Goal: Task Accomplishment & Management: Use online tool/utility

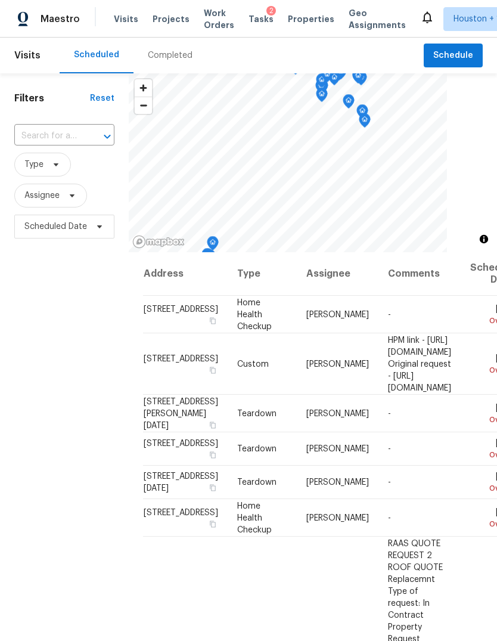
click at [162, 19] on span "Projects" at bounding box center [171, 19] width 37 height 12
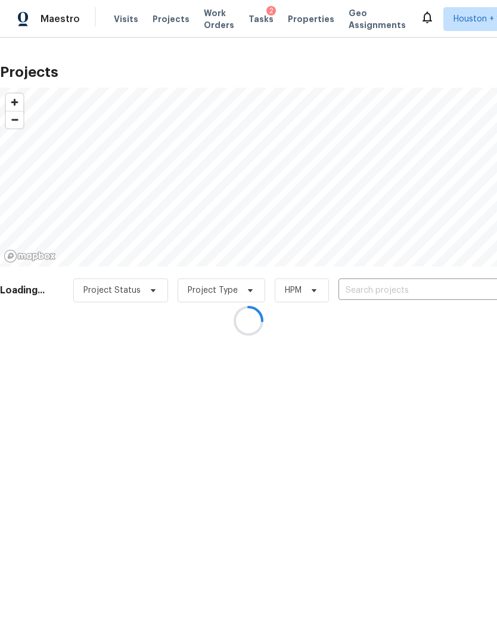
click at [464, 293] on div at bounding box center [248, 320] width 497 height 641
click at [470, 290] on div at bounding box center [248, 320] width 497 height 641
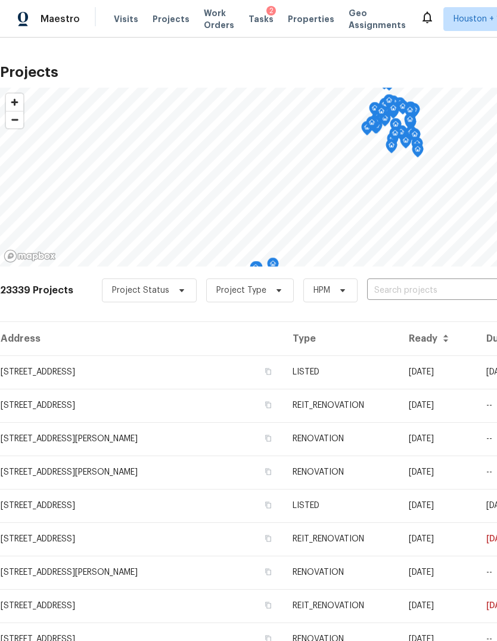
click at [449, 281] on input "text" at bounding box center [435, 290] width 137 height 18
type input "cherry hi"
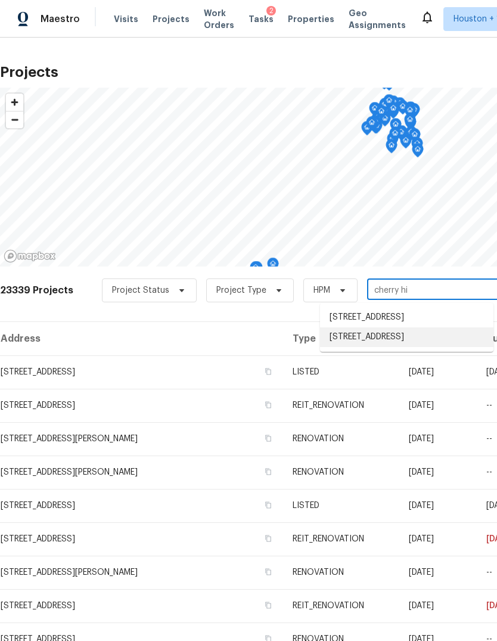
click at [428, 347] on li "[STREET_ADDRESS]" at bounding box center [407, 337] width 174 height 20
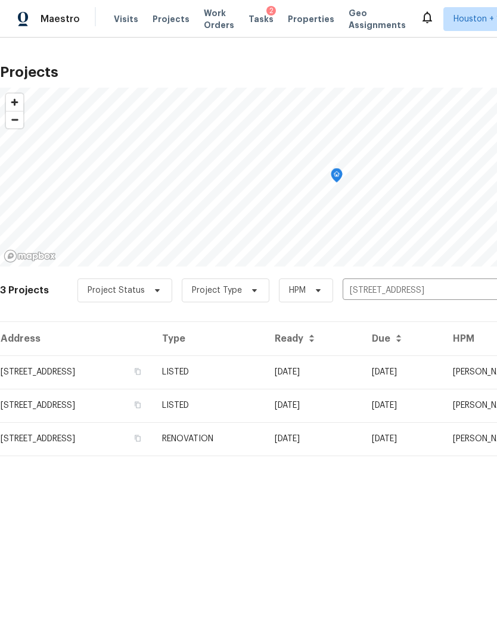
click at [265, 366] on td "LISTED" at bounding box center [209, 371] width 113 height 33
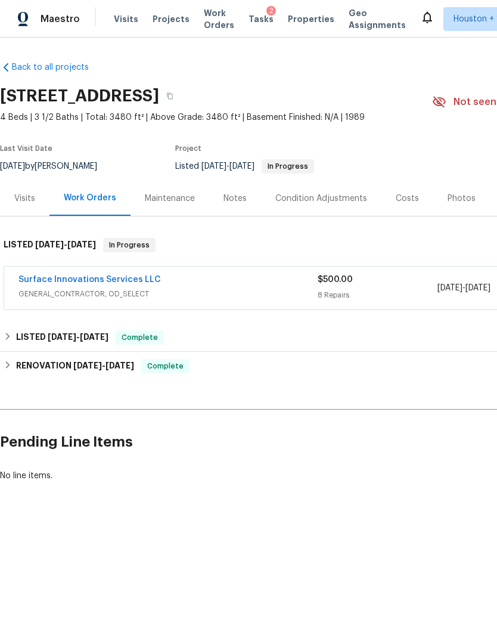
click at [129, 282] on link "Surface Innovations Services LLC" at bounding box center [89, 280] width 143 height 8
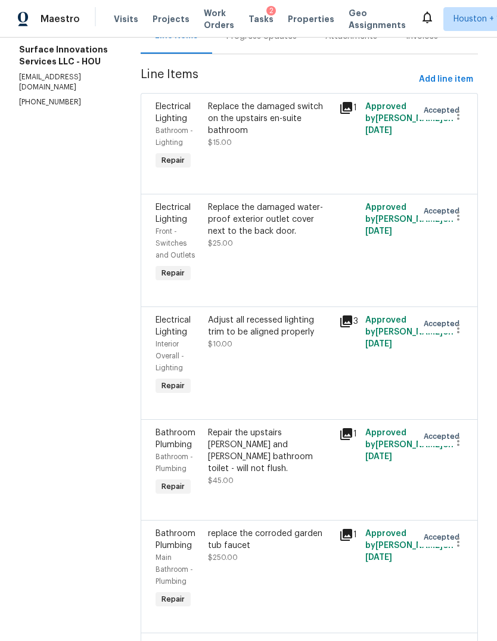
scroll to position [78, 0]
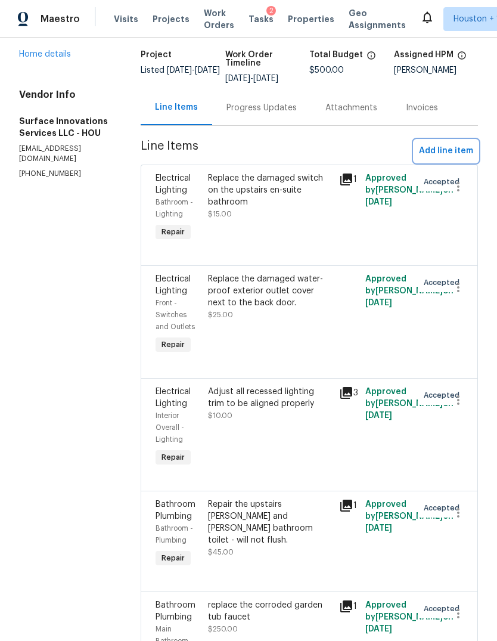
click at [459, 159] on span "Add line item" at bounding box center [446, 151] width 54 height 15
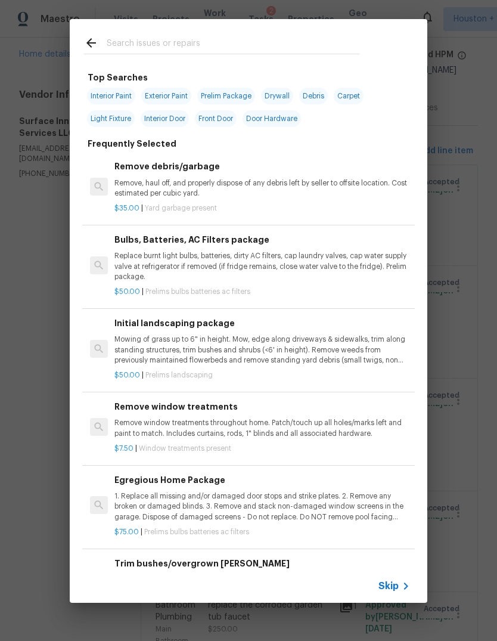
click at [403, 593] on icon at bounding box center [406, 586] width 14 height 14
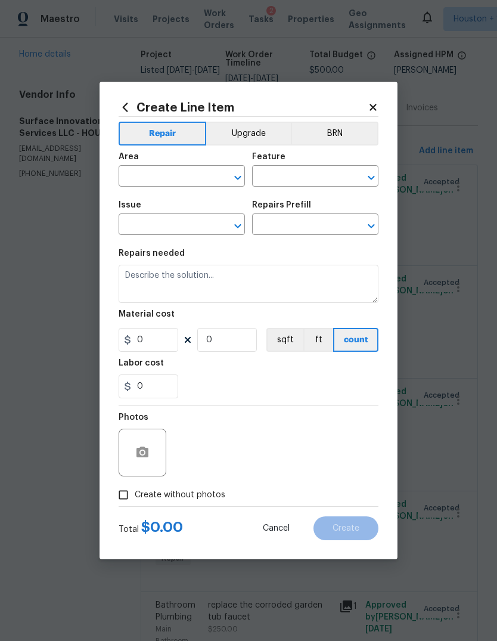
click at [179, 171] on input "text" at bounding box center [165, 177] width 93 height 18
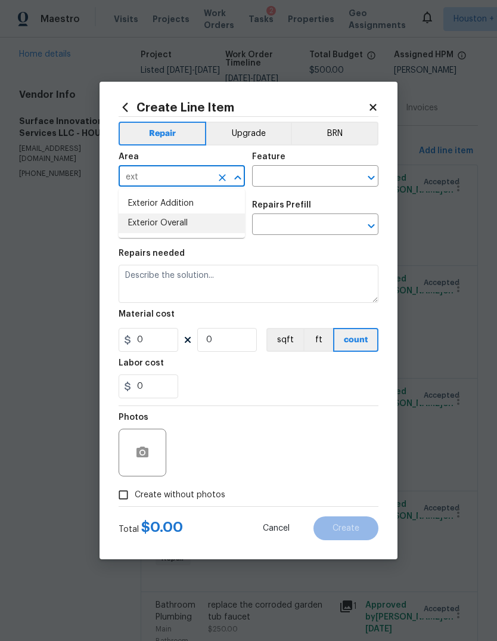
click at [190, 227] on li "Exterior Overall" at bounding box center [182, 224] width 126 height 20
type input "Exterior Overall"
click at [315, 175] on input "text" at bounding box center [298, 177] width 93 height 18
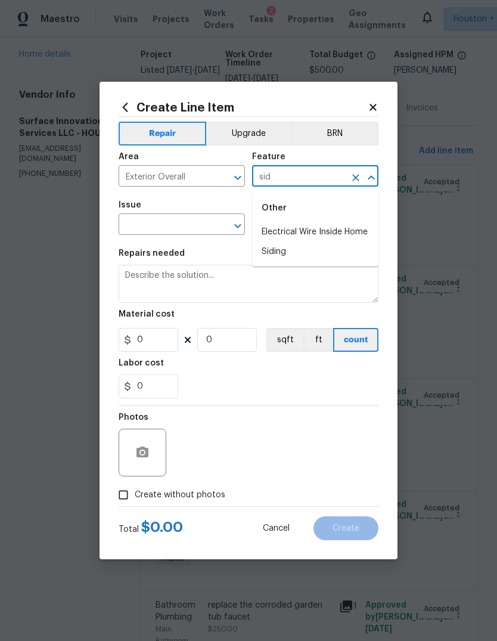
click at [308, 250] on li "Siding" at bounding box center [315, 252] width 126 height 20
type input "Siding"
click at [187, 227] on input "text" at bounding box center [165, 225] width 93 height 18
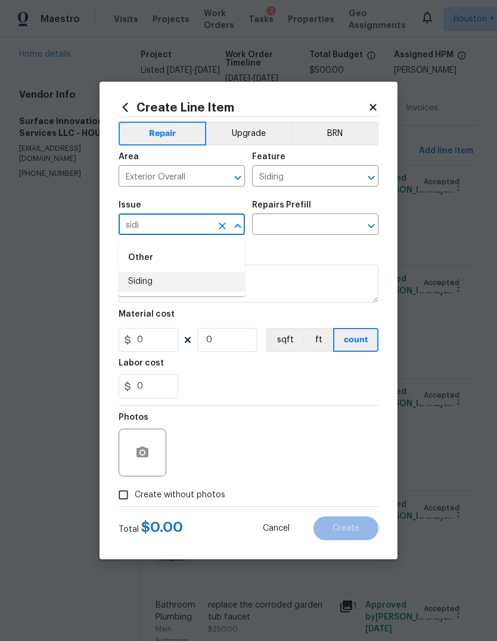
click at [180, 279] on li "Siding" at bounding box center [182, 282] width 126 height 20
type input "Siding"
click at [318, 222] on input "text" at bounding box center [298, 225] width 93 height 18
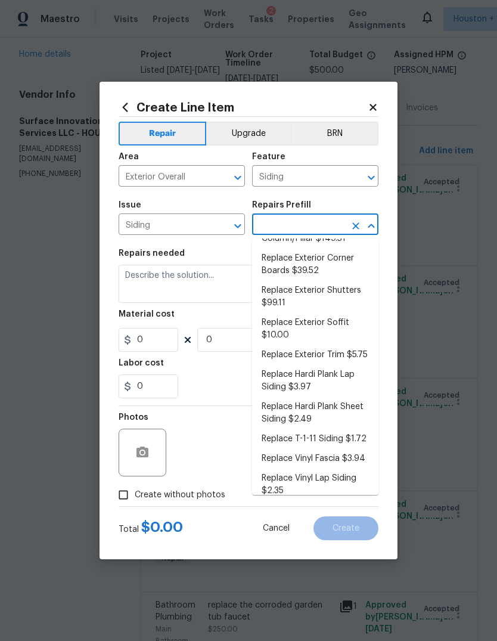
scroll to position [206, 0]
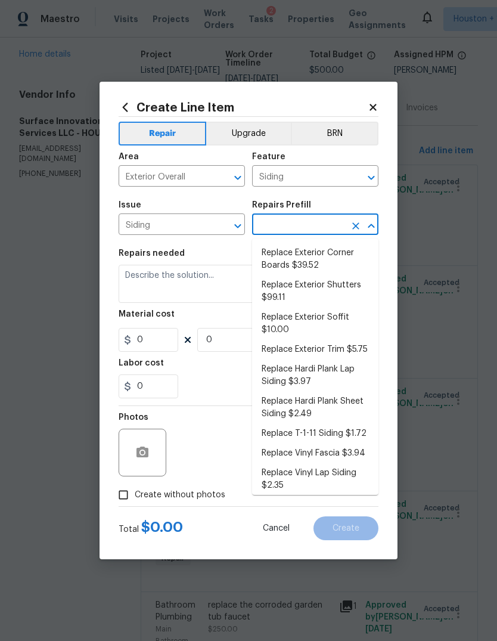
click at [356, 313] on li "Replace Exterior Soffit $10.00" at bounding box center [315, 324] width 126 height 32
type input "Replace Exterior Soffit $10.00"
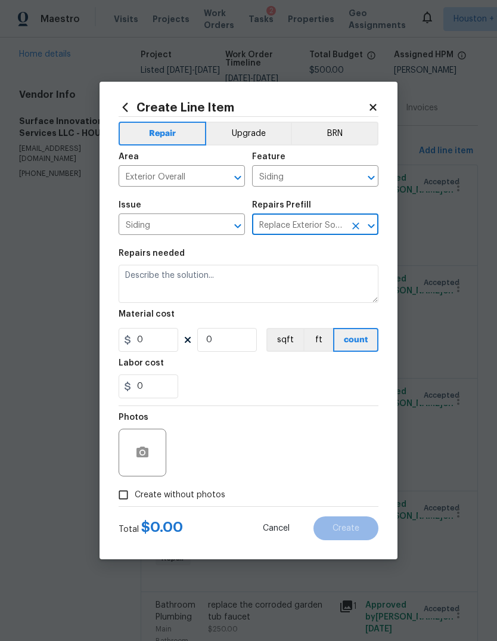
type textarea "Remove the existing soffit material and replace with new. Ensure that the new s…"
type input "1"
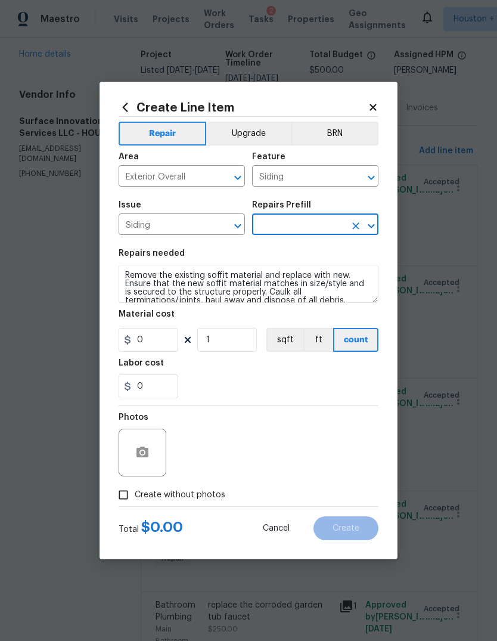
type input "Replace Exterior Soffit $10.00"
type input "10"
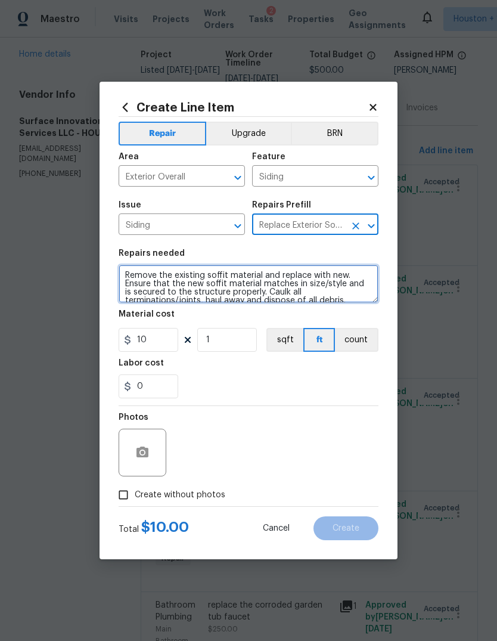
click at [358, 280] on textarea "Remove the existing soffit material and replace with new. Ensure that the new s…" at bounding box center [249, 284] width 260 height 38
click at [351, 293] on textarea "Remove the existing soffit material and replace with new. Ensure that the new s…" at bounding box center [249, 284] width 260 height 38
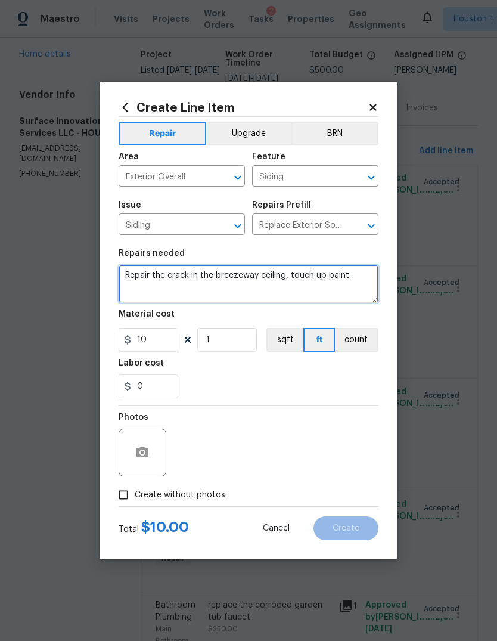
type textarea "Repair the crack in the breezeway ceiling, touch up paint"
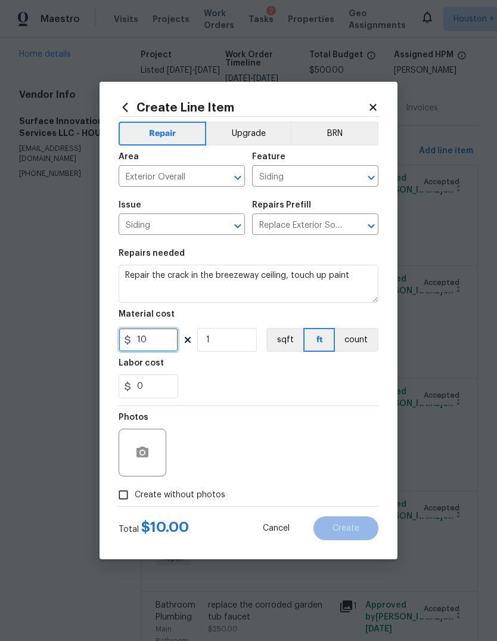
click at [150, 342] on input "10" at bounding box center [149, 340] width 60 height 24
type input "50"
click at [141, 467] on button "button" at bounding box center [142, 452] width 29 height 29
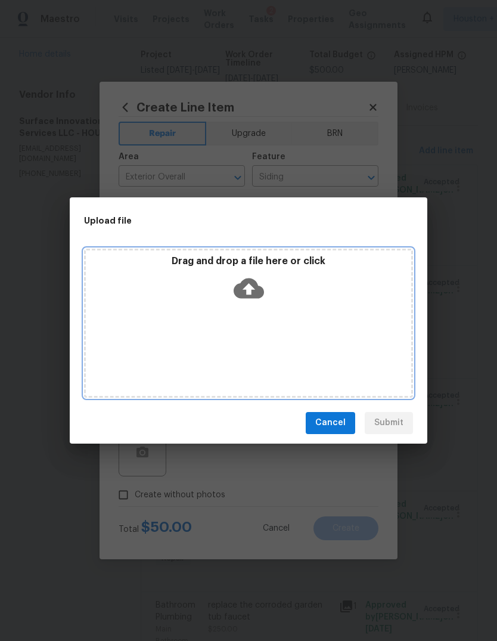
click at [278, 345] on div "Drag and drop a file here or click" at bounding box center [248, 323] width 329 height 149
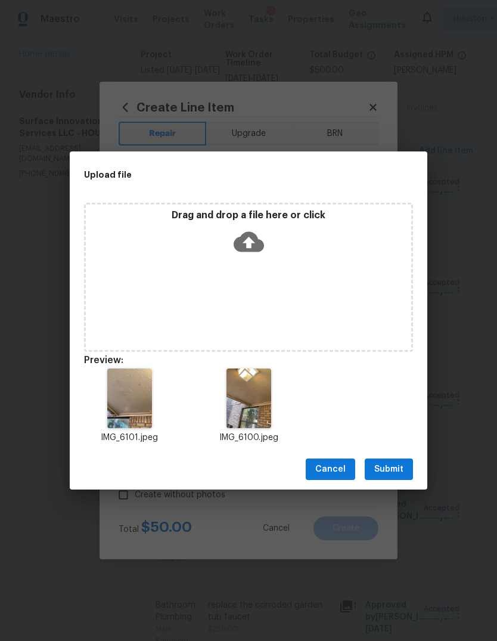
click at [390, 464] on span "Submit" at bounding box center [389, 469] width 29 height 15
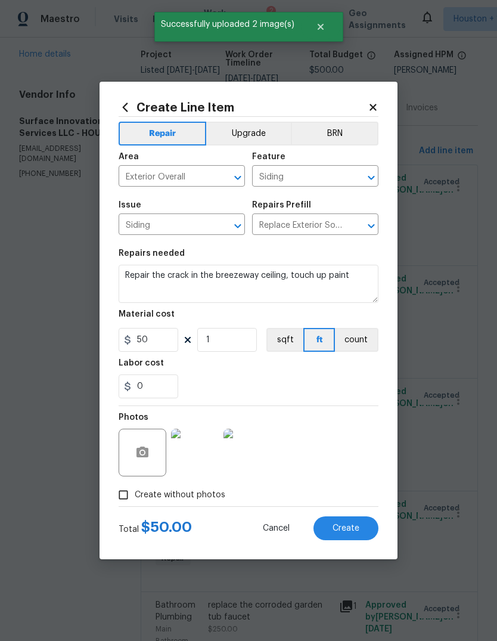
click at [349, 527] on span "Create" at bounding box center [346, 528] width 27 height 9
type input "0"
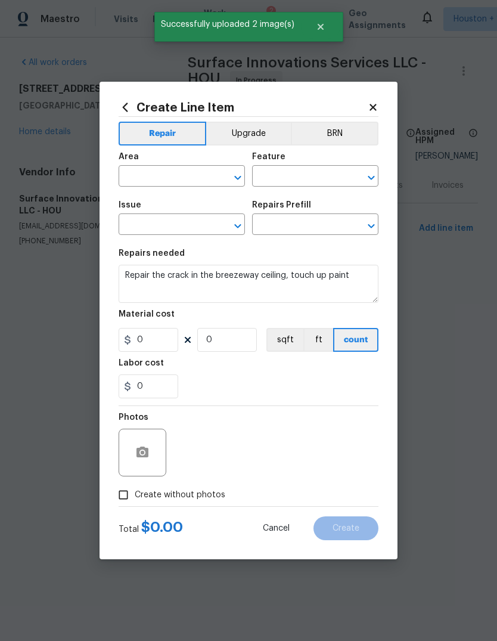
scroll to position [0, 0]
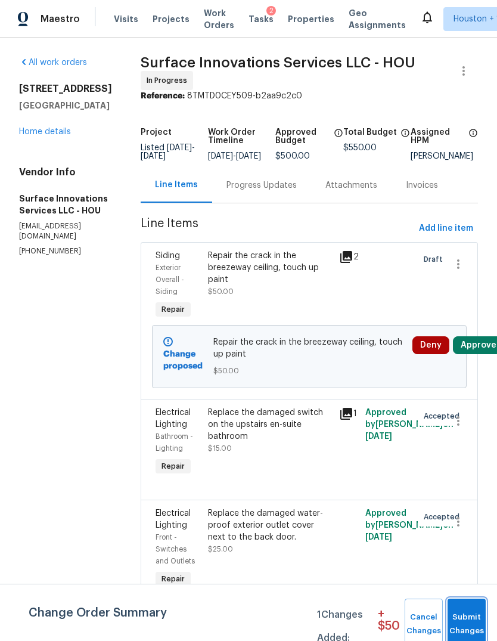
click at [465, 618] on span "Submit Changes" at bounding box center [467, 624] width 26 height 27
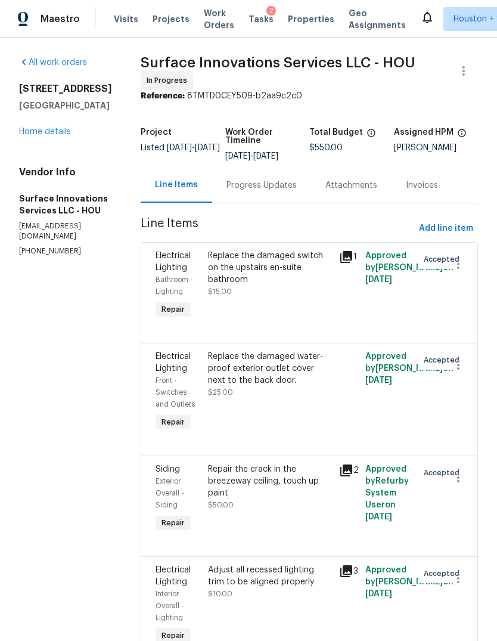
click at [171, 18] on span "Projects" at bounding box center [171, 19] width 37 height 12
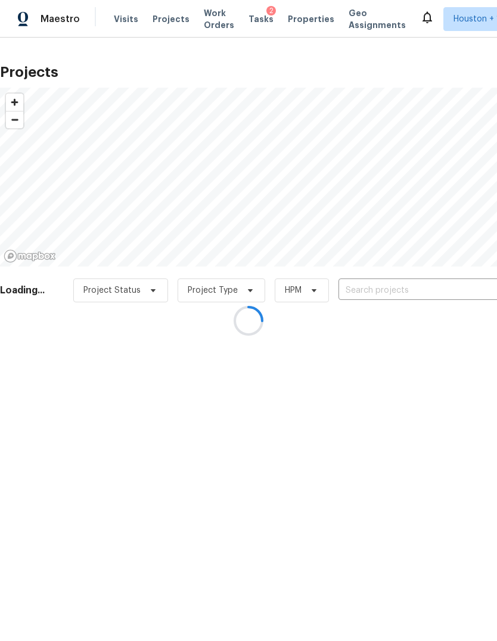
click at [443, 288] on div at bounding box center [248, 320] width 497 height 641
click at [443, 287] on div at bounding box center [248, 320] width 497 height 641
click at [446, 284] on div at bounding box center [248, 320] width 497 height 641
click at [469, 293] on div at bounding box center [248, 320] width 497 height 641
click at [466, 286] on div at bounding box center [248, 320] width 497 height 641
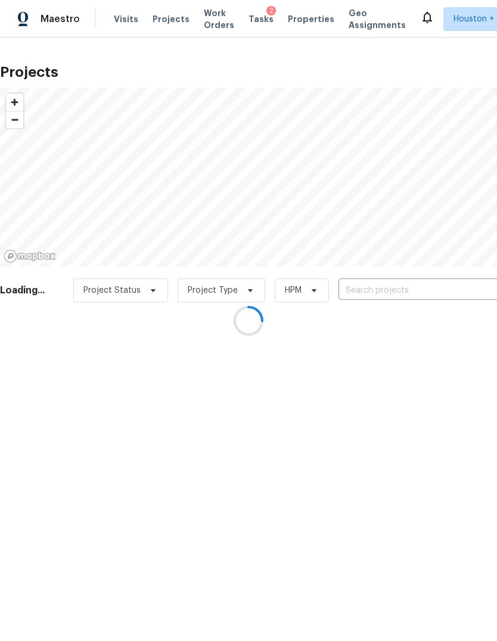
click at [465, 286] on div at bounding box center [248, 320] width 497 height 641
click at [452, 287] on div at bounding box center [248, 320] width 497 height 641
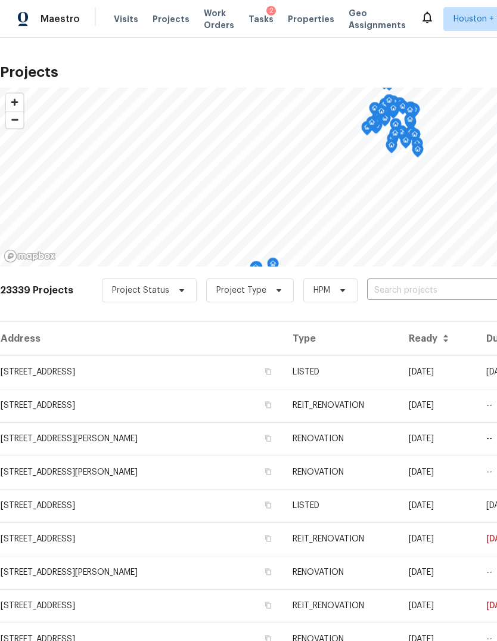
click at [473, 290] on input "text" at bounding box center [435, 290] width 137 height 18
type input "6906 cherry"
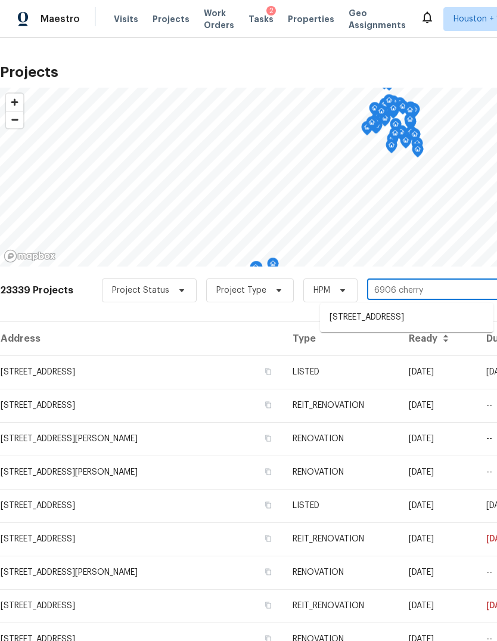
click at [467, 318] on li "[STREET_ADDRESS]" at bounding box center [407, 318] width 174 height 20
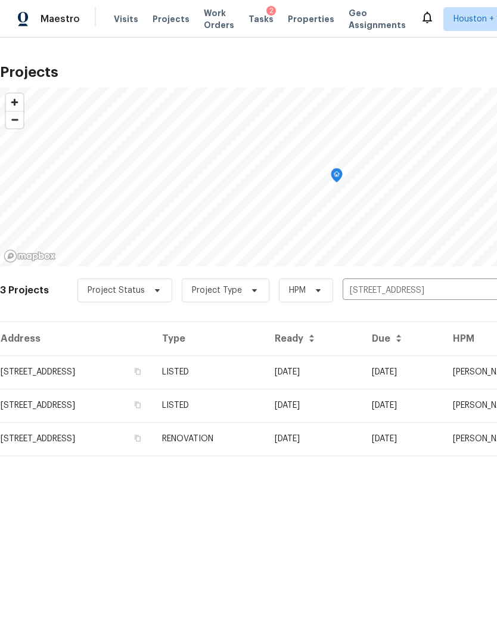
click at [363, 376] on td "[DATE]" at bounding box center [313, 371] width 97 height 33
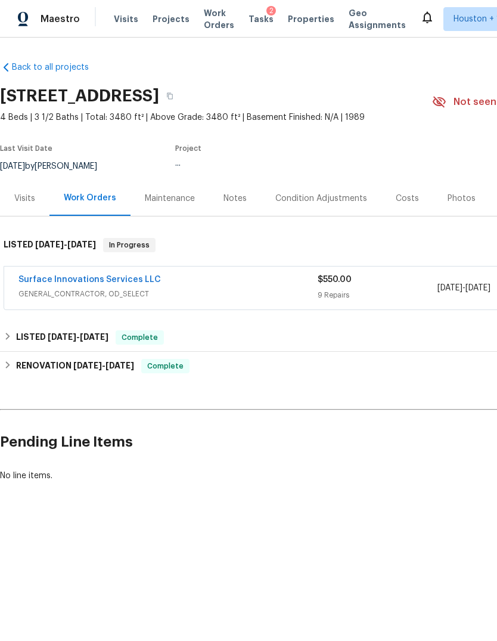
click at [406, 206] on div "Costs" at bounding box center [408, 198] width 52 height 35
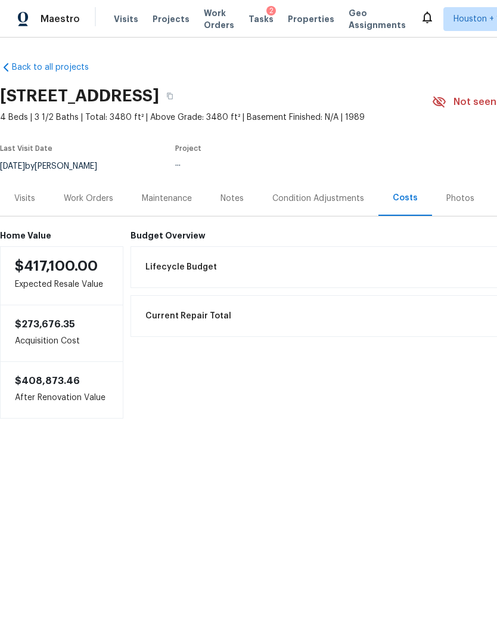
click at [376, 312] on div "Current Repair Total $0.00" at bounding box center [402, 316] width 528 height 26
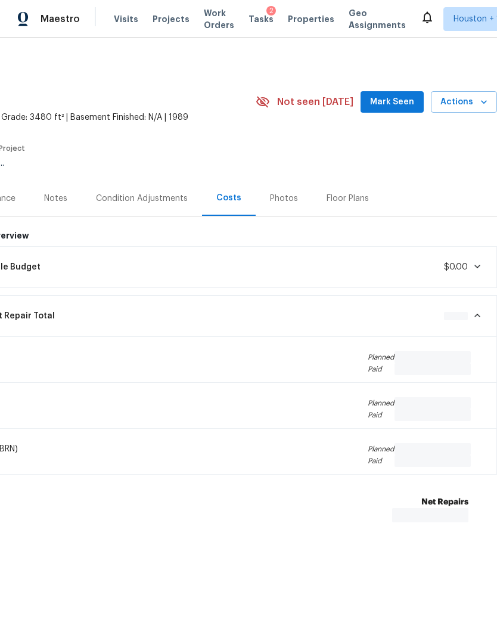
scroll to position [0, 177]
click at [468, 255] on div "Lifecycle Budget $0.00" at bounding box center [226, 267] width 528 height 26
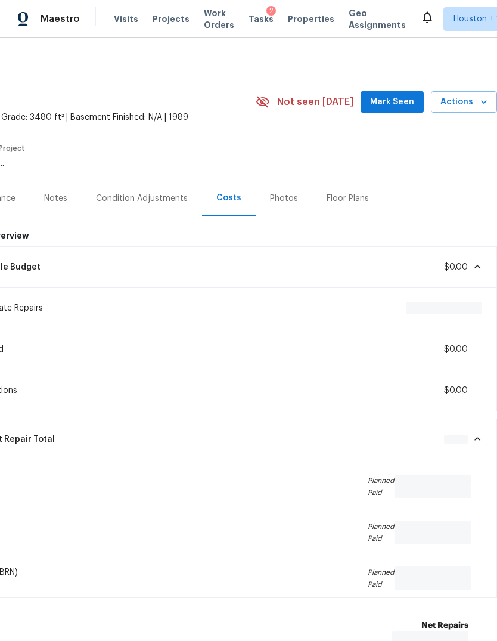
click at [479, 269] on icon at bounding box center [478, 267] width 10 height 10
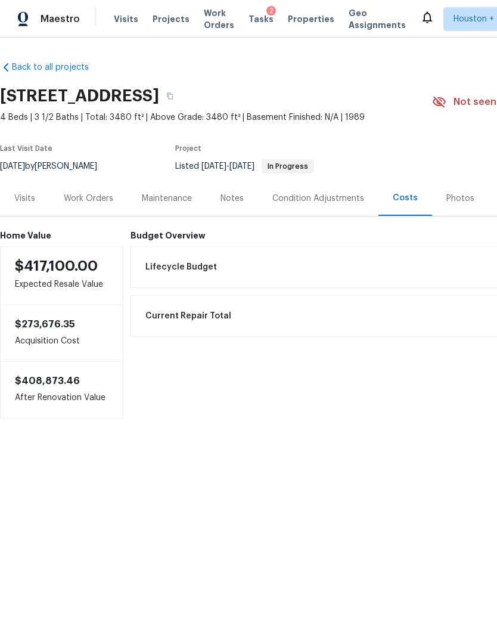
click at [400, 280] on div "Lifecycle Budget $24,908.65" at bounding box center [402, 267] width 528 height 26
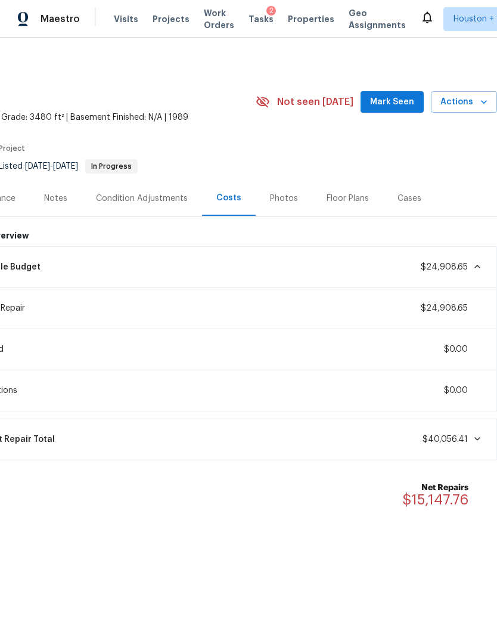
click at [400, 590] on div "Back to all projects 6906 Cherry Hills Rd, Houston, TX 77069 4 Beds | 3 1/2 Bat…" at bounding box center [248, 316] width 497 height 556
click at [454, 443] on span "$40,056.41" at bounding box center [445, 439] width 45 height 8
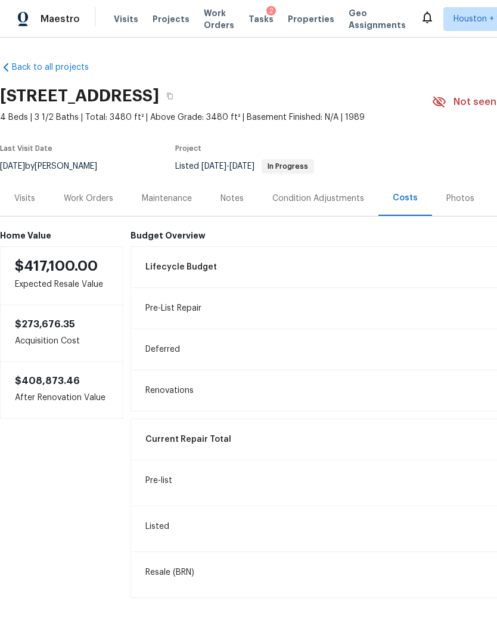
scroll to position [0, 0]
click at [86, 200] on div "Work Orders" at bounding box center [89, 199] width 50 height 12
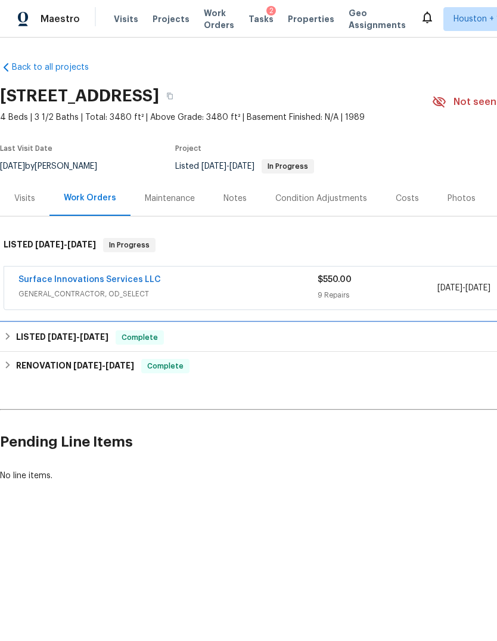
click at [427, 349] on div "LISTED 10/9/25 - 10/10/25 Complete" at bounding box center [337, 337] width 674 height 29
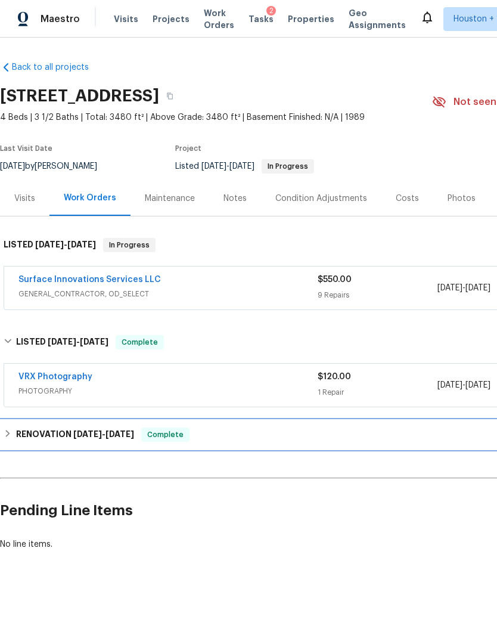
click at [422, 421] on div "RENOVATION 8/25/25 - 10/6/25 Complete" at bounding box center [337, 434] width 674 height 29
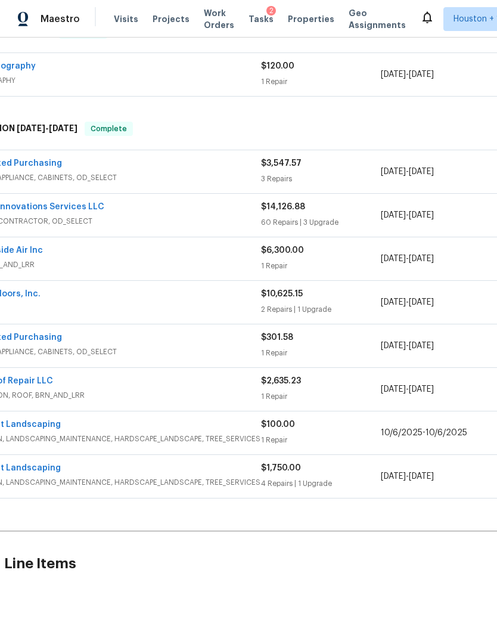
scroll to position [309, 57]
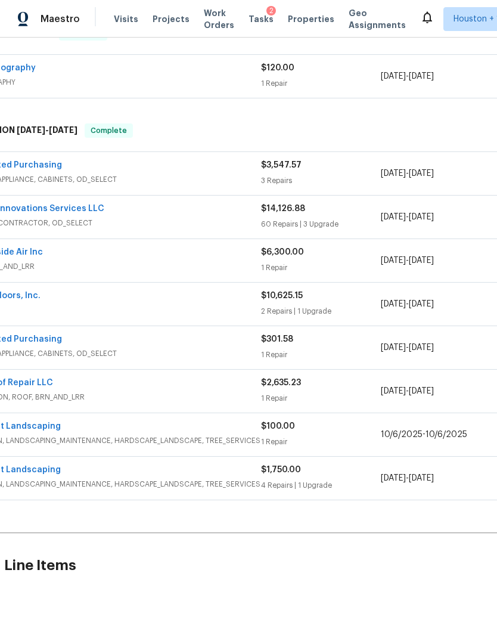
click at [373, 490] on div "4 Repairs | 1 Upgrade" at bounding box center [321, 486] width 120 height 12
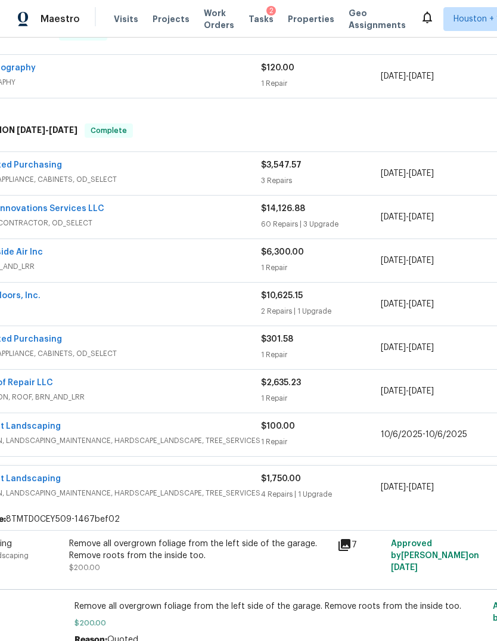
click at [396, 316] on div "8/25/2025 - 9/9/2025" at bounding box center [441, 304] width 120 height 29
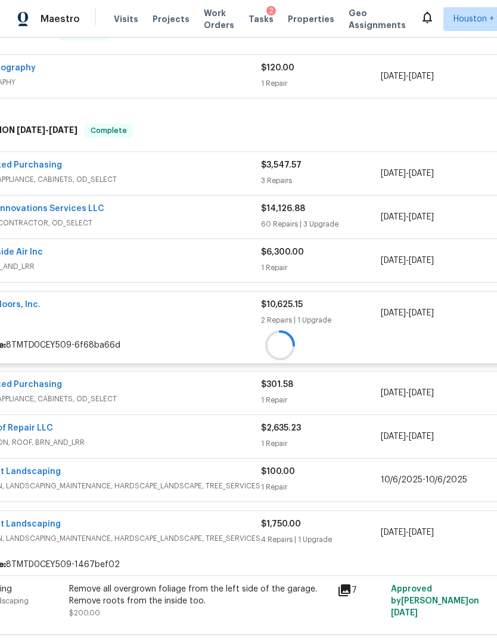
click at [410, 335] on div at bounding box center [281, 345] width 666 height 21
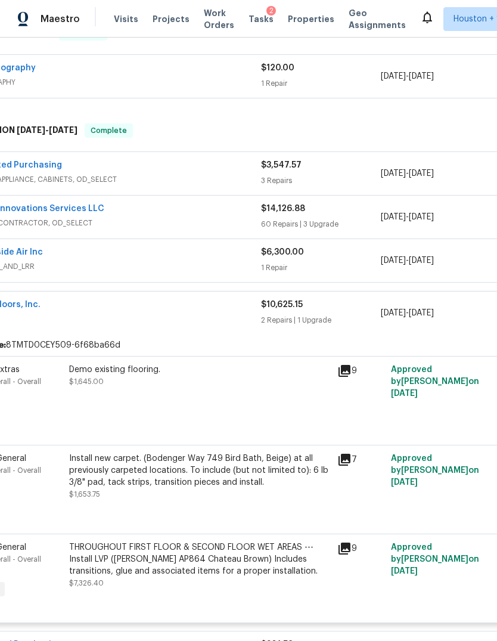
click at [431, 225] on div "8/25/2025 - 9/11/2025" at bounding box center [441, 217] width 120 height 29
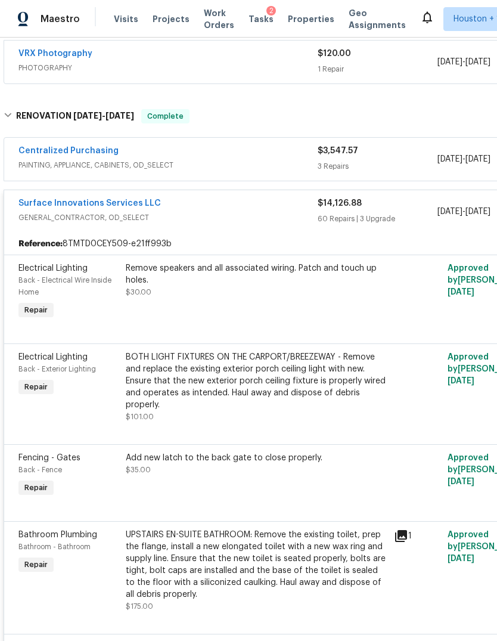
scroll to position [324, 0]
click at [299, 200] on div "Surface Innovations Services LLC" at bounding box center [167, 204] width 299 height 14
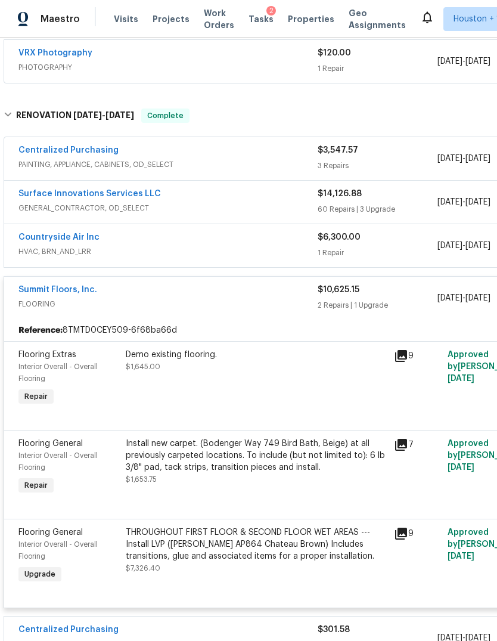
click at [421, 280] on div "Summit Floors, Inc. FLOORING $10,625.15 2 Repairs | 1 Upgrade 8/25/2025 - 9/9/2…" at bounding box center [337, 298] width 666 height 43
click at [414, 302] on div "2 Repairs | 1 Upgrade" at bounding box center [378, 305] width 120 height 12
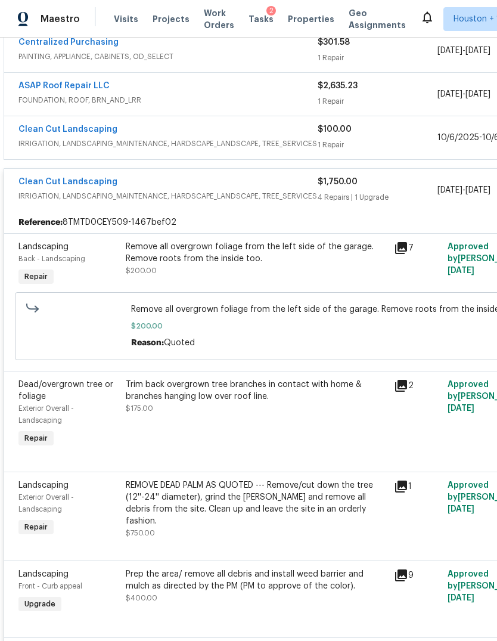
scroll to position [607, 0]
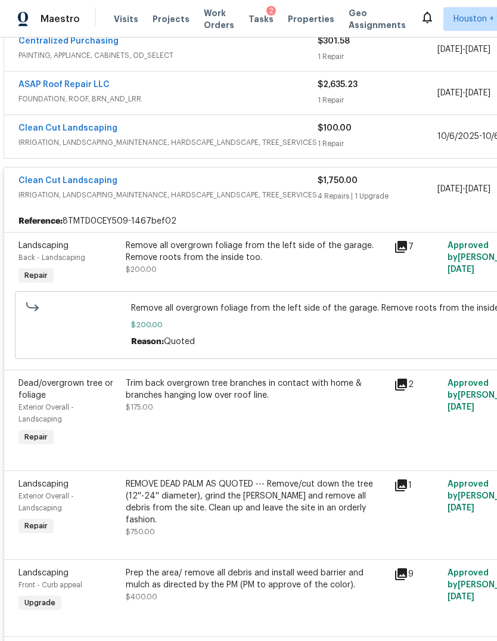
click at [409, 194] on div "4 Repairs | 1 Upgrade" at bounding box center [378, 196] width 120 height 12
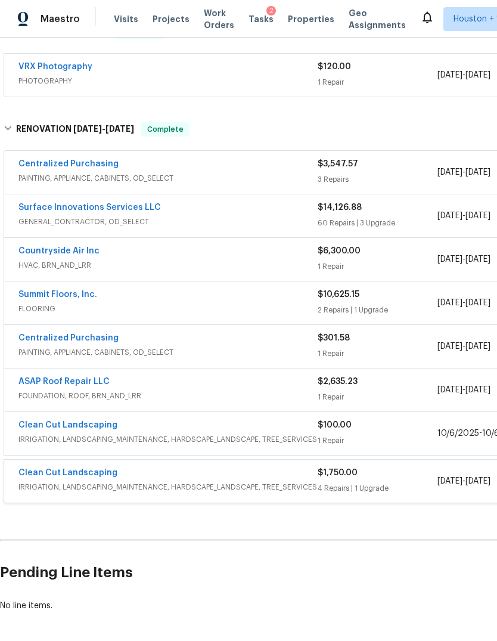
scroll to position [309, 0]
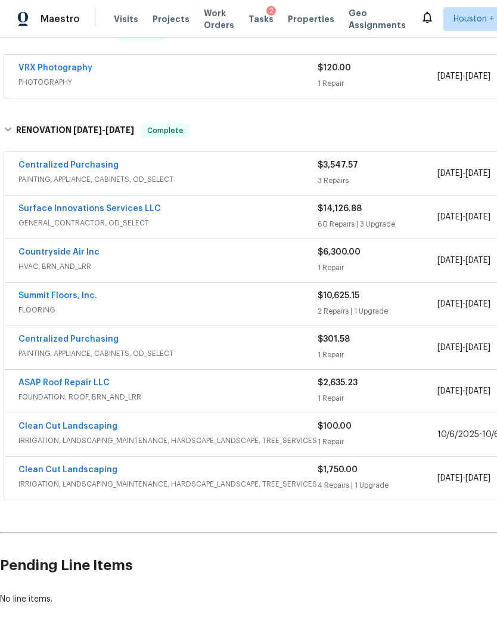
click at [424, 225] on div "60 Repairs | 3 Upgrade" at bounding box center [378, 224] width 120 height 12
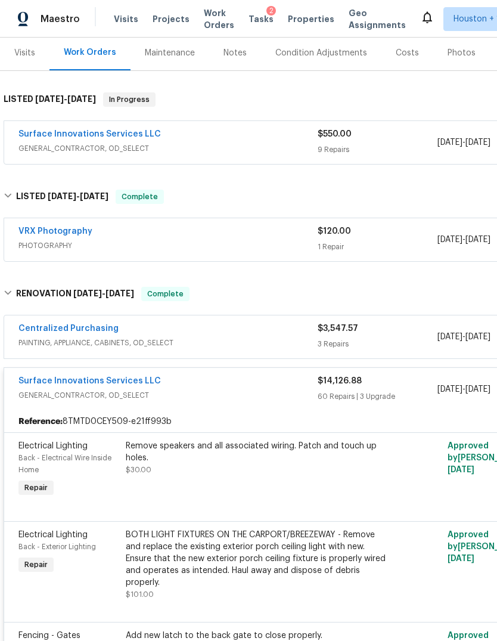
scroll to position [144, 1]
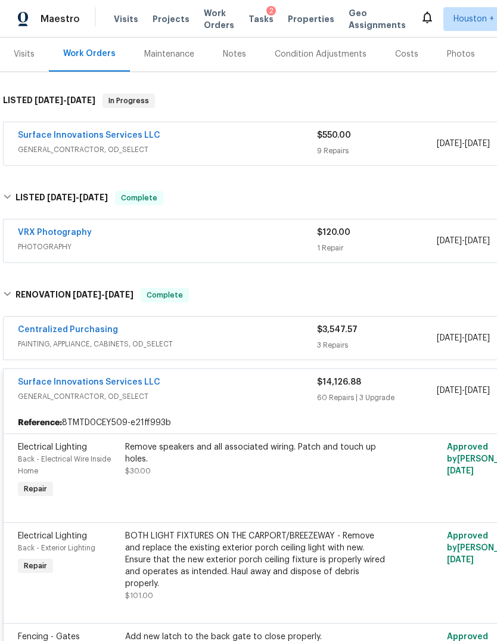
click at [252, 380] on div "Surface Innovations Services LLC" at bounding box center [167, 383] width 299 height 14
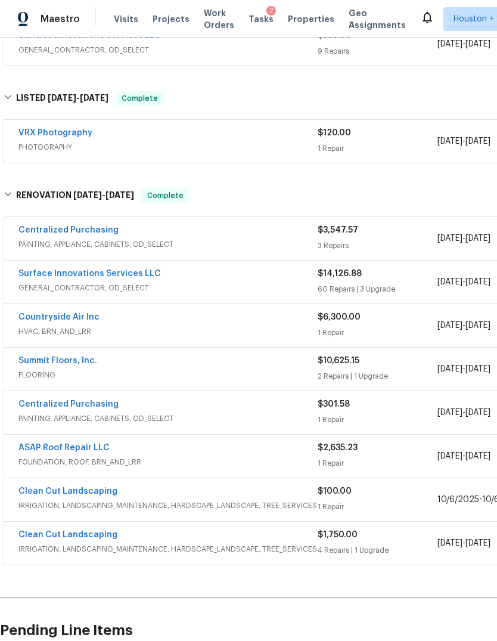
scroll to position [244, 0]
click at [412, 378] on div "2 Repairs | 1 Upgrade" at bounding box center [378, 376] width 120 height 12
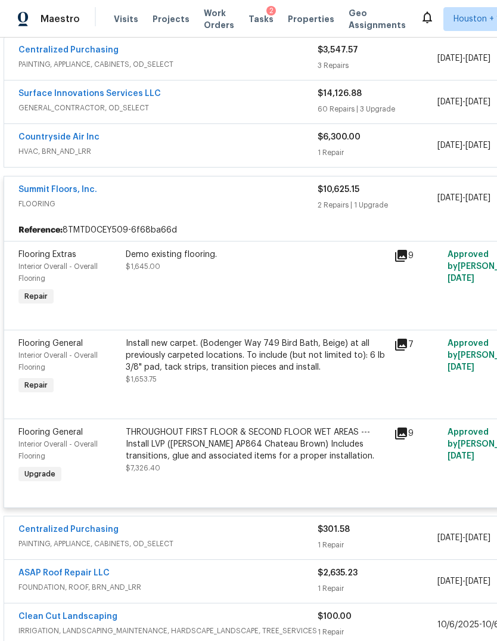
scroll to position [425, 0]
click at [407, 196] on div "$10,625.15 2 Repairs | 1 Upgrade" at bounding box center [378, 197] width 120 height 29
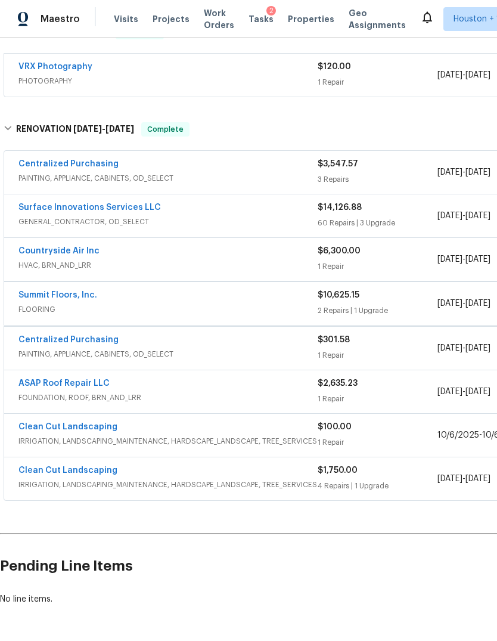
scroll to position [309, 0]
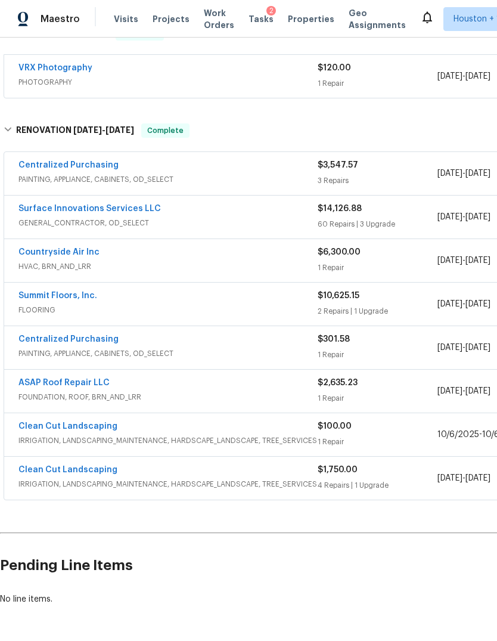
click at [393, 488] on div "4 Repairs | 1 Upgrade" at bounding box center [378, 486] width 120 height 12
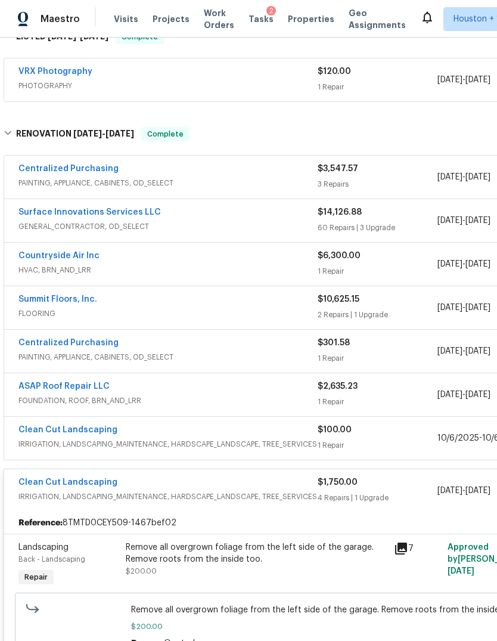
scroll to position [305, 0]
click at [392, 428] on div "$100.00" at bounding box center [378, 430] width 120 height 12
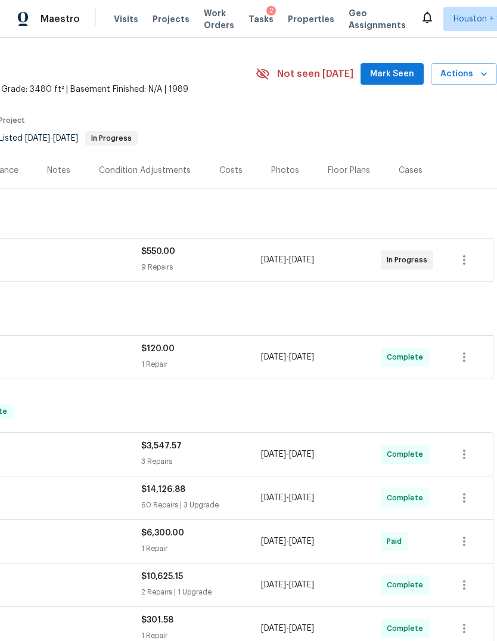
scroll to position [30, 177]
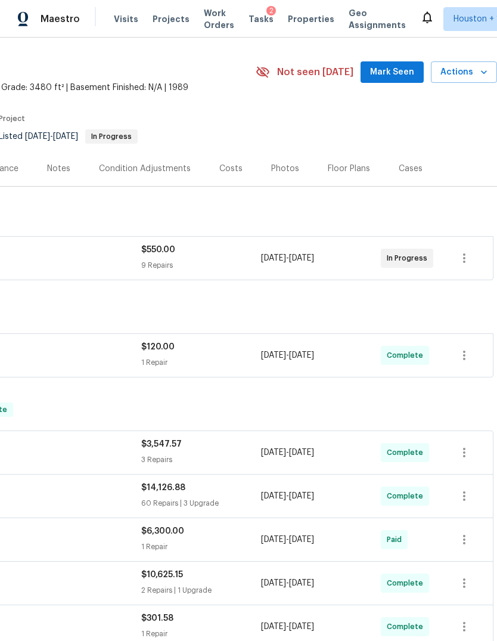
click at [222, 174] on div "Costs" at bounding box center [230, 169] width 23 height 12
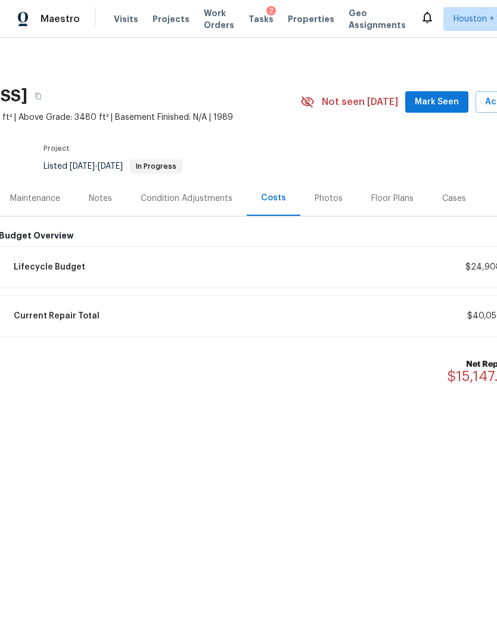
scroll to position [0, 124]
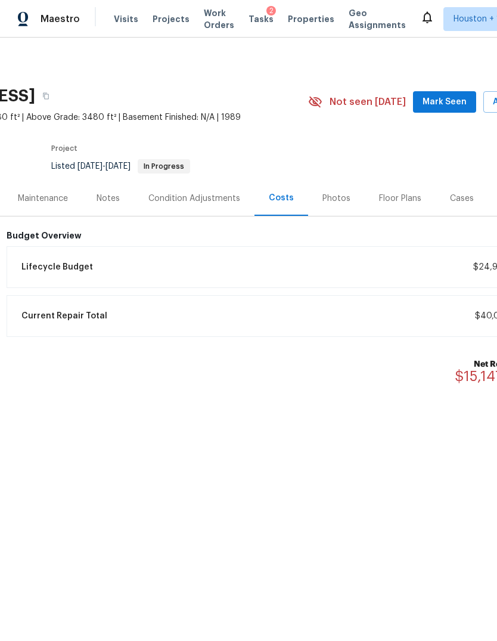
click at [467, 273] on div "Lifecycle Budget $24,908.65" at bounding box center [278, 267] width 528 height 26
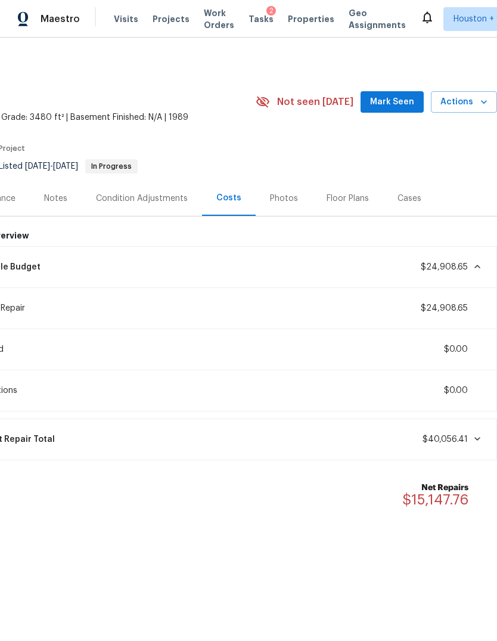
scroll to position [0, 52]
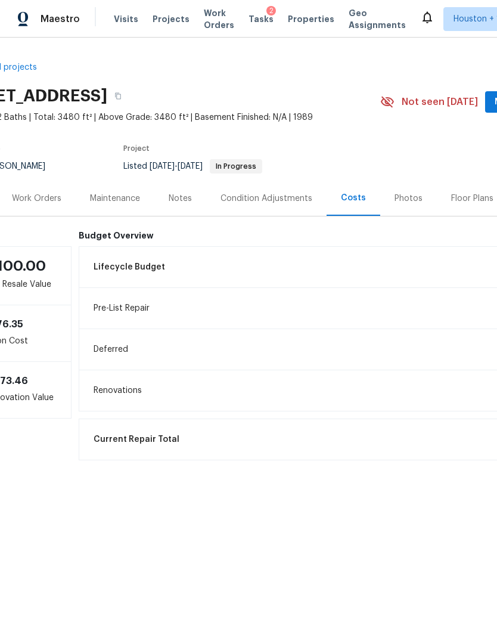
click at [110, 198] on div "Maintenance" at bounding box center [115, 199] width 50 height 12
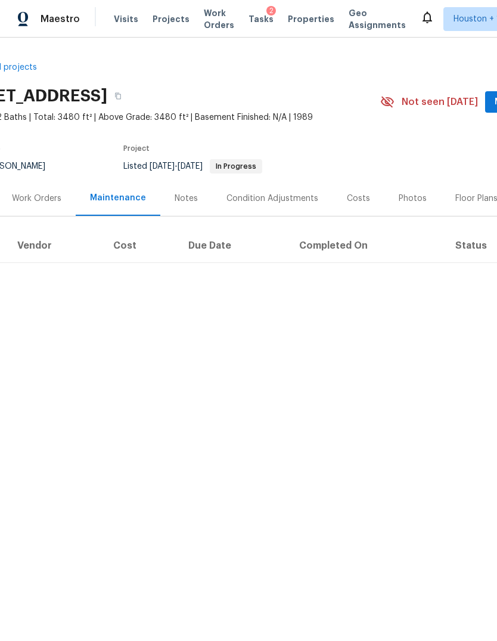
click at [29, 199] on div "Work Orders" at bounding box center [37, 199] width 50 height 12
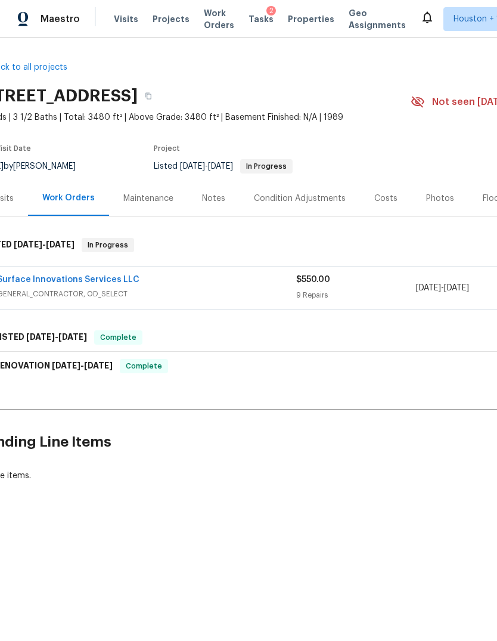
scroll to position [0, 22]
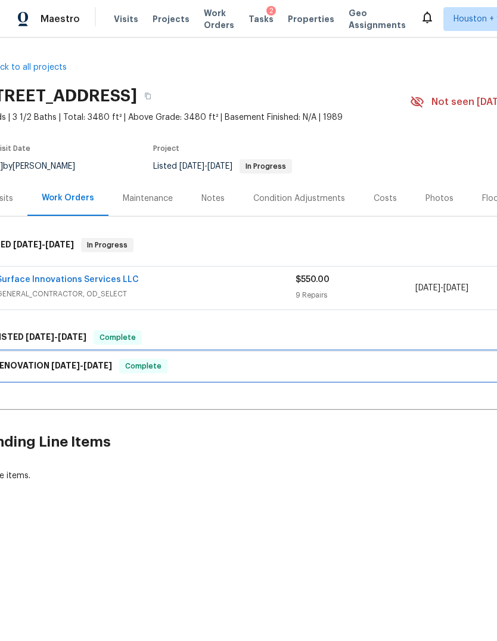
click at [448, 361] on div "RENOVATION 8/25/25 - 10/6/25 Complete" at bounding box center [315, 366] width 667 height 14
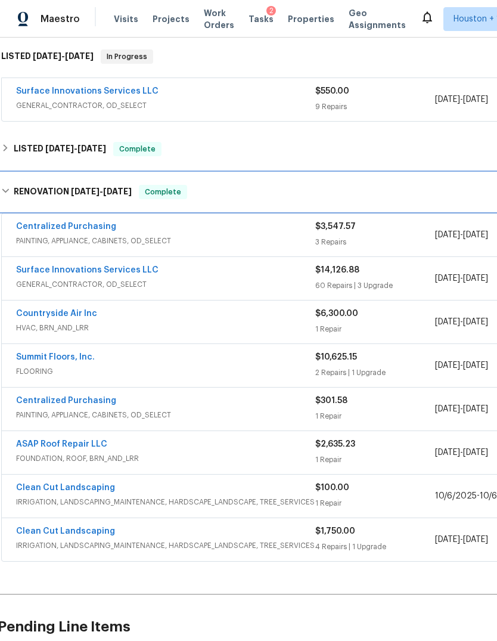
scroll to position [188, 2]
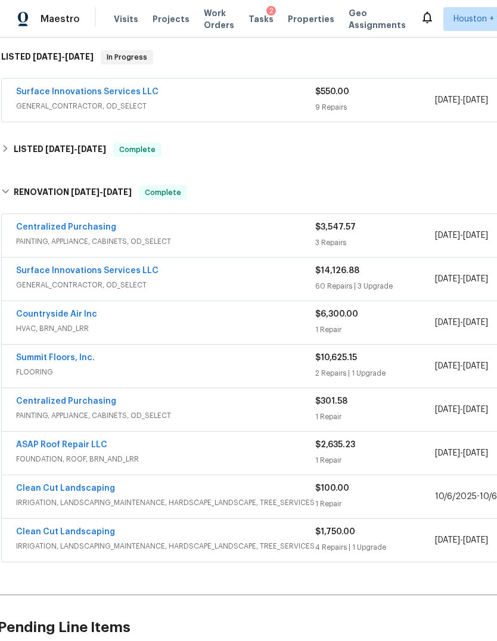
click at [162, 273] on div "Surface Innovations Services LLC" at bounding box center [165, 272] width 299 height 14
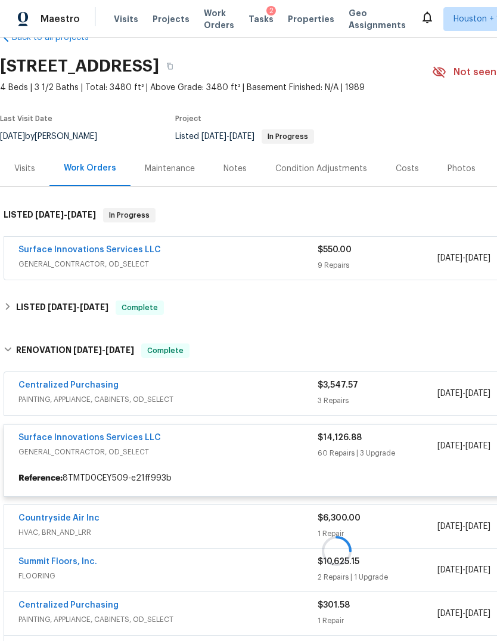
scroll to position [30, 0]
click at [160, 166] on div "Maintenance" at bounding box center [170, 168] width 50 height 12
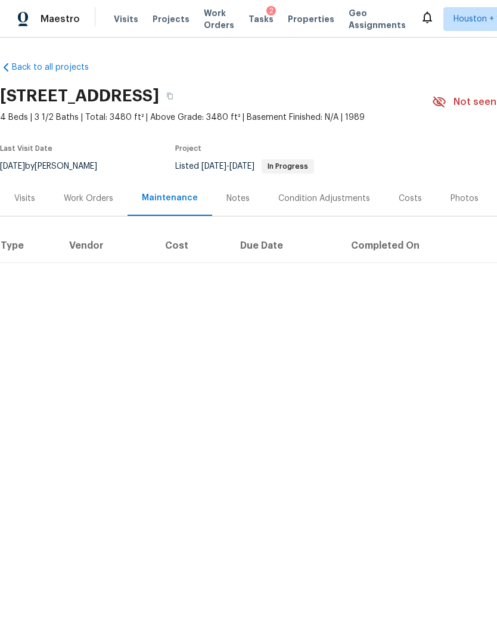
click at [399, 199] on div "Costs" at bounding box center [410, 199] width 23 height 12
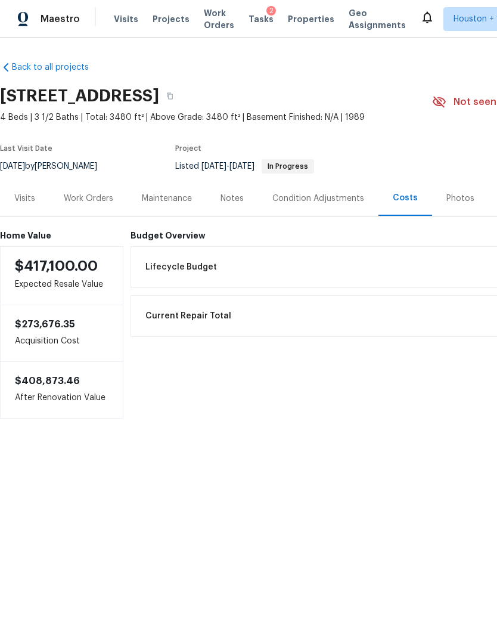
click at [85, 199] on div "Work Orders" at bounding box center [89, 199] width 50 height 12
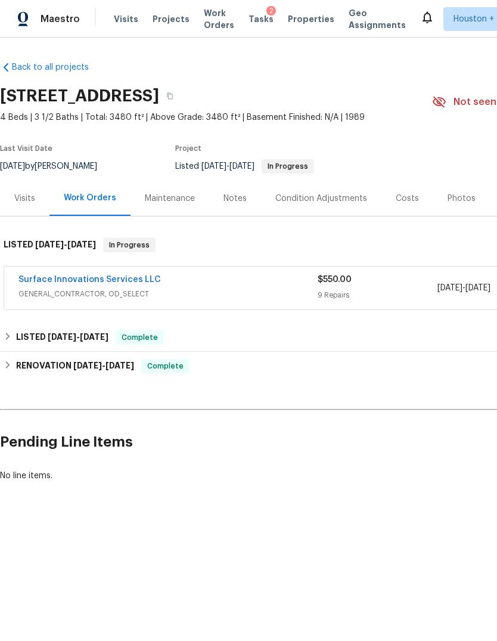
click at [406, 207] on div "Costs" at bounding box center [408, 198] width 52 height 35
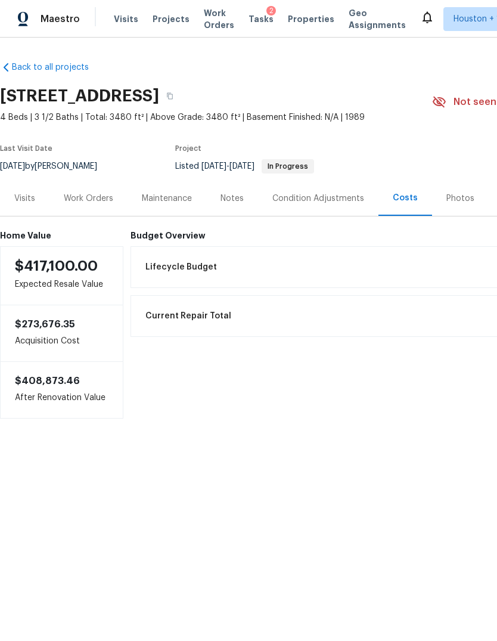
click at [169, 315] on span "Current Repair Total" at bounding box center [189, 316] width 86 height 12
click at [233, 204] on div "Notes" at bounding box center [232, 199] width 23 height 12
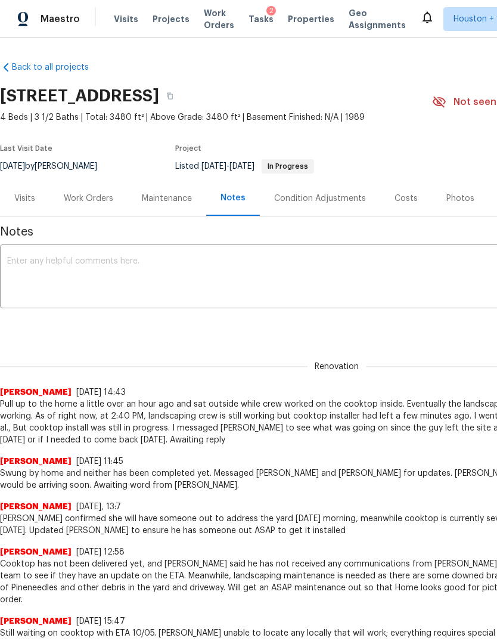
click at [44, 279] on textarea at bounding box center [337, 278] width 660 height 42
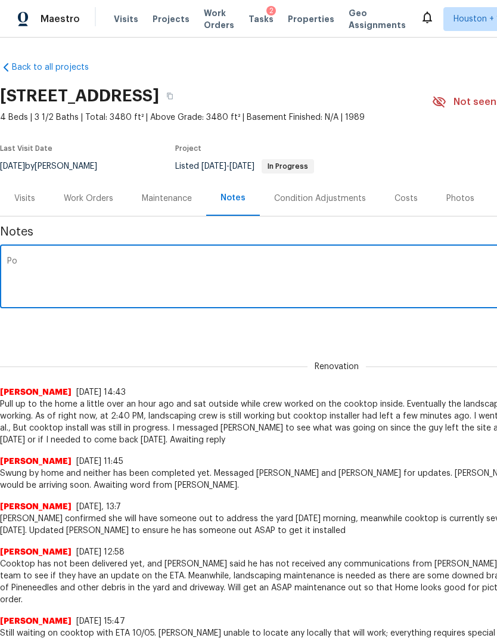
type textarea "P"
type textarea "N"
click at [155, 270] on textarea "New Listing Audit notes:" at bounding box center [337, 278] width 660 height 42
paste textarea "This was an ALO home with a pre-list repair budget of $24,908.65 We collected $…"
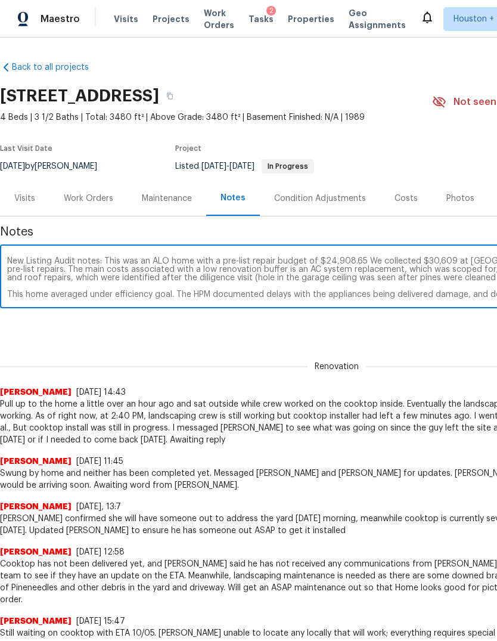
scroll to position [0, 177]
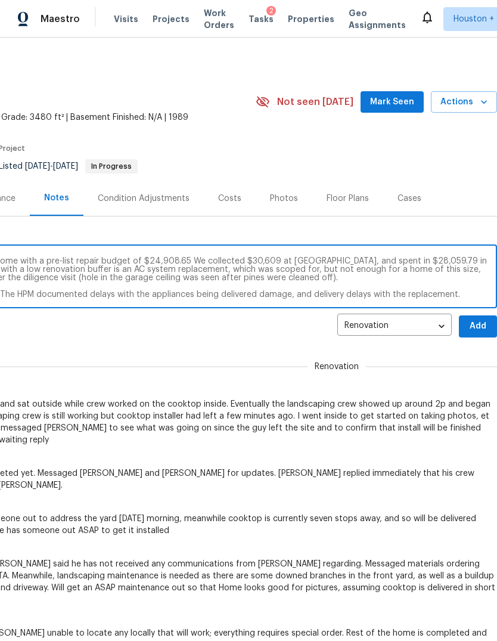
type textarea "New Listing Audit notes: This was an ALO home with a pre-list repair budget of …"
click at [479, 325] on span "Add" at bounding box center [478, 326] width 19 height 15
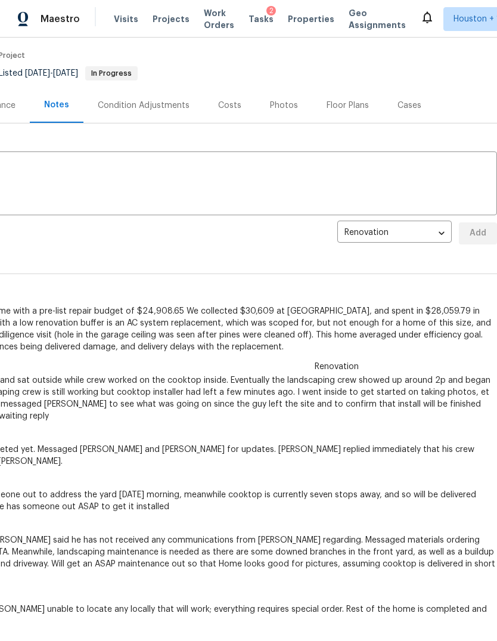
scroll to position [93, 177]
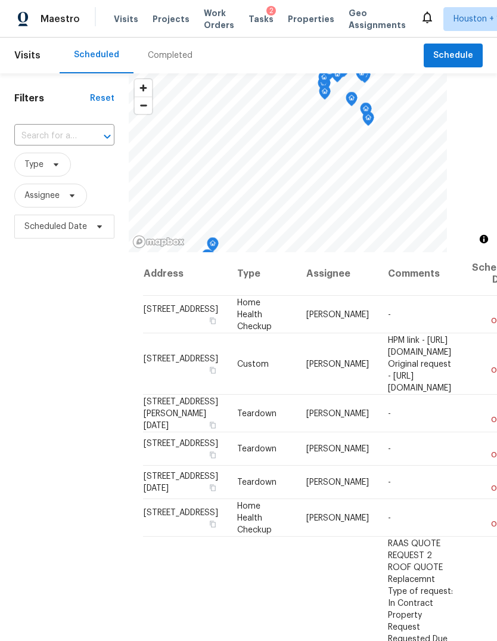
click at [169, 18] on span "Projects" at bounding box center [171, 19] width 37 height 12
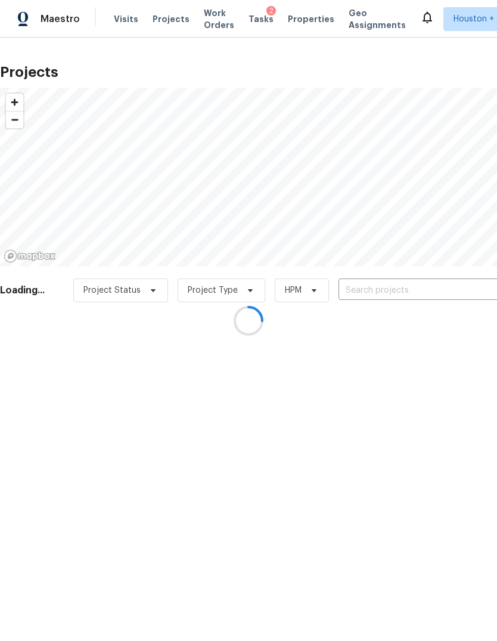
click at [431, 291] on div at bounding box center [248, 320] width 497 height 641
click at [431, 290] on div at bounding box center [248, 320] width 497 height 641
click at [461, 289] on div at bounding box center [248, 320] width 497 height 641
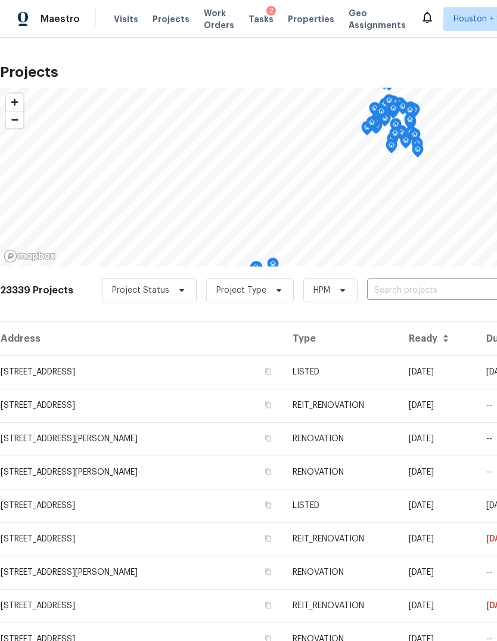
click at [469, 292] on input "text" at bounding box center [435, 290] width 137 height 18
